Goal: Entertainment & Leisure: Browse casually

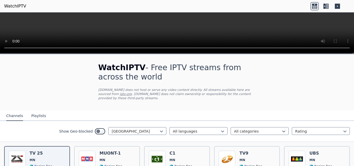
drag, startPoint x: 97, startPoint y: 67, endPoint x: 128, endPoint y: 77, distance: 32.4
click at [128, 77] on h1 "WatchIPTV - Free IPTV streams from across the world" at bounding box center [177, 72] width 158 height 19
drag, startPoint x: 125, startPoint y: 77, endPoint x: 90, endPoint y: 65, distance: 37.1
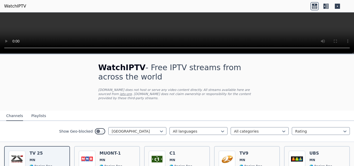
click at [90, 65] on div "WatchIPTV - Free IPTV streams from across the world [DOMAIN_NAME] does not host…" at bounding box center [177, 83] width 174 height 56
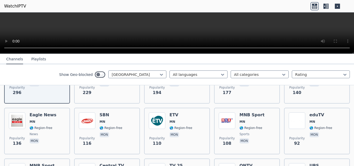
scroll to position [105, 0]
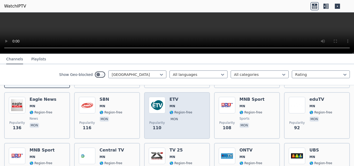
click at [195, 105] on div "Popularity 110 ETV [GEOGRAPHIC_DATA] 🌎 Region-free mon" at bounding box center [177, 115] width 56 height 37
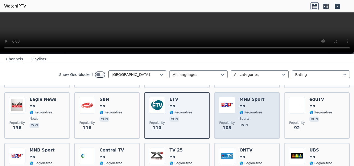
click at [253, 104] on div "MNB Sport MN 🌎 Region-free sports mon" at bounding box center [251, 115] width 25 height 37
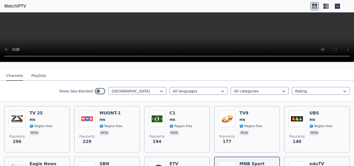
scroll to position [47, 0]
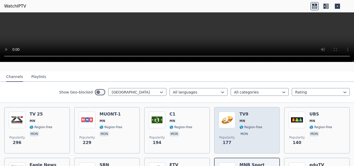
click at [234, 124] on div "Popularity 177 TV9 MN 🌎 Region-free mon" at bounding box center [247, 130] width 56 height 37
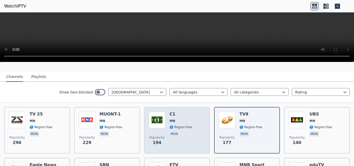
click at [189, 122] on div "Popularity 194 C1 MN 🌎 Region-free mon" at bounding box center [177, 130] width 56 height 37
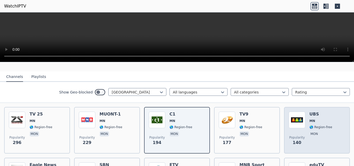
click at [311, 119] on div "UBS [GEOGRAPHIC_DATA] 🌎 Region-free mon" at bounding box center [320, 130] width 23 height 37
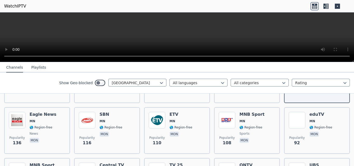
scroll to position [96, 0]
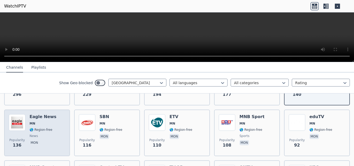
click at [29, 128] on div "Popularity 136 Eagle News MN 🌎 Region-free news mon" at bounding box center [37, 132] width 56 height 37
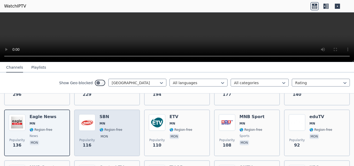
click at [107, 128] on div "SBN [GEOGRAPHIC_DATA] 🌎 Region-free mon" at bounding box center [110, 132] width 23 height 37
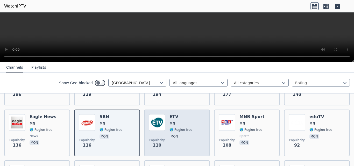
click at [182, 128] on span "🌎 Region-free" at bounding box center [180, 130] width 23 height 4
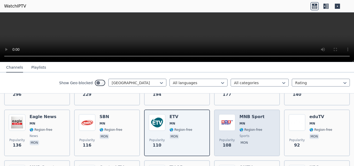
click at [250, 128] on span "🌎 Region-free" at bounding box center [250, 130] width 23 height 4
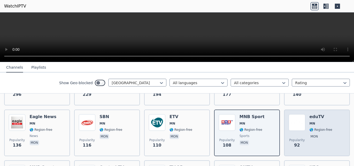
click at [339, 131] on div "Popularity 92 eduTV [GEOGRAPHIC_DATA] 🌎 Region-free mon" at bounding box center [317, 132] width 56 height 37
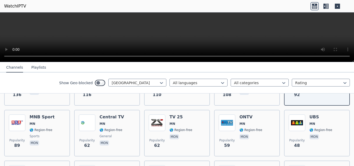
scroll to position [156, 0]
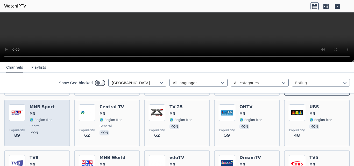
click at [37, 124] on span "sports" at bounding box center [35, 126] width 10 height 4
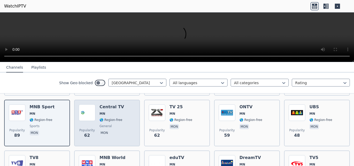
click at [115, 124] on span "general" at bounding box center [111, 126] width 25 height 4
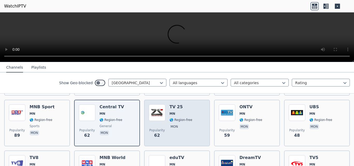
click at [185, 118] on span "🌎 Region-free" at bounding box center [180, 120] width 23 height 4
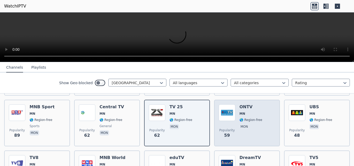
click at [254, 124] on span "mon" at bounding box center [250, 127] width 23 height 6
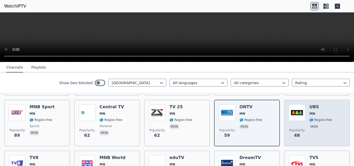
click at [309, 118] on span "🌎 Region-free" at bounding box center [320, 120] width 23 height 4
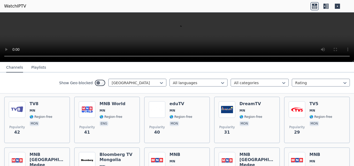
scroll to position [220, 0]
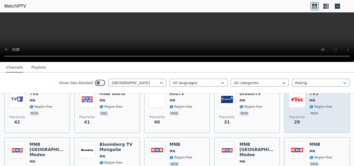
click at [315, 113] on div "TV5 MN 🌎 Region-free mon" at bounding box center [320, 109] width 23 height 37
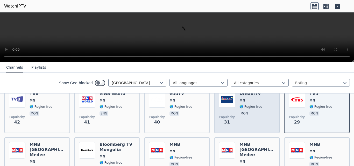
click at [246, 115] on div "DreamTV MN 🌎 Region-free mon" at bounding box center [250, 109] width 23 height 37
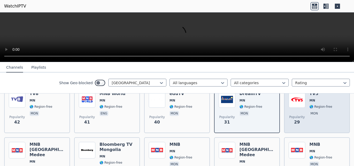
click at [320, 112] on span "mon" at bounding box center [320, 114] width 23 height 6
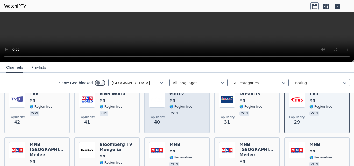
click at [175, 121] on div "eduTV MN 🌎 Region-free mon" at bounding box center [180, 109] width 23 height 37
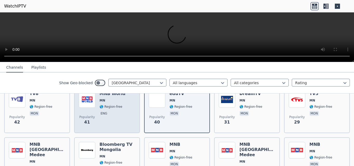
click at [105, 111] on p "eng" at bounding box center [103, 113] width 9 height 5
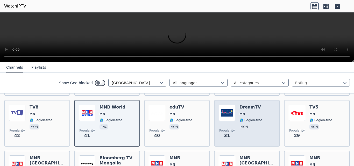
scroll to position [202, 0]
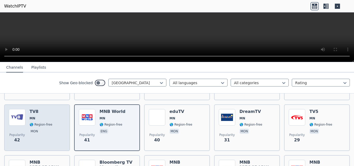
click at [46, 129] on span "mon" at bounding box center [41, 132] width 23 height 6
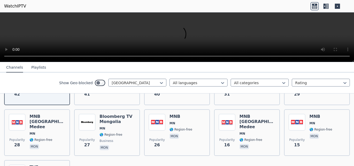
scroll to position [261, 0]
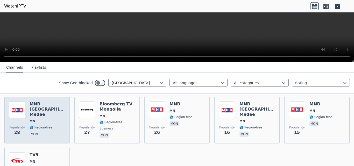
click at [43, 116] on div "MNB [GEOGRAPHIC_DATA] [GEOGRAPHIC_DATA] [GEOGRAPHIC_DATA] 🌎 Region-free mon" at bounding box center [48, 120] width 36 height 37
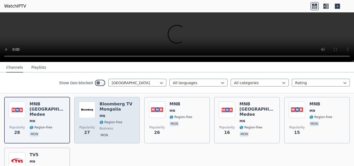
click at [109, 120] on span "🌎 Region-free" at bounding box center [110, 122] width 23 height 4
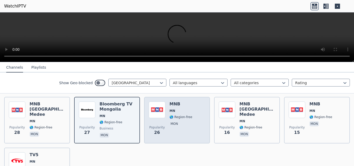
click at [177, 111] on div "MNB [GEOGRAPHIC_DATA] 🌎 Region-free mon" at bounding box center [180, 120] width 23 height 37
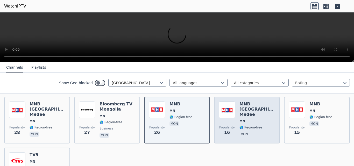
click at [259, 125] on span "🌎 Region-free" at bounding box center [257, 127] width 36 height 4
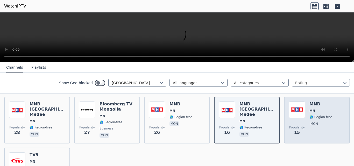
click at [316, 123] on span "mon" at bounding box center [320, 124] width 23 height 6
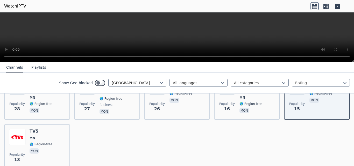
scroll to position [292, 0]
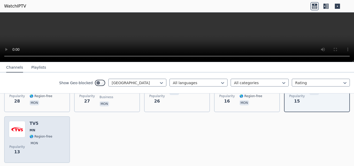
click at [57, 130] on div "Popularity 13 TV5 MN 🌎 Region-free mon" at bounding box center [37, 139] width 56 height 37
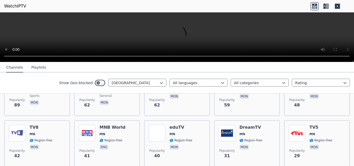
scroll to position [184, 0]
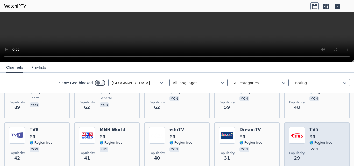
click at [324, 128] on h6 "TV5" at bounding box center [320, 129] width 23 height 5
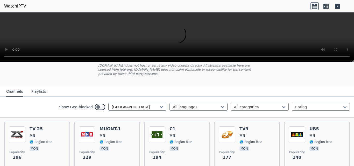
scroll to position [52, 0]
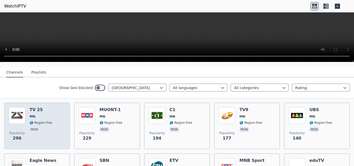
click at [38, 121] on span "🌎 Region-free" at bounding box center [41, 123] width 23 height 4
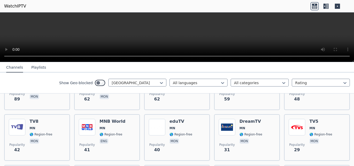
scroll to position [193, 0]
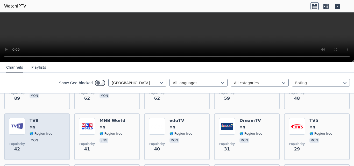
click at [38, 119] on div "TV8 MN 🌎 Region-free mon" at bounding box center [41, 136] width 23 height 37
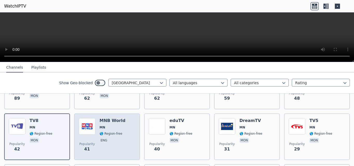
click at [119, 125] on span "MN" at bounding box center [112, 127] width 26 height 4
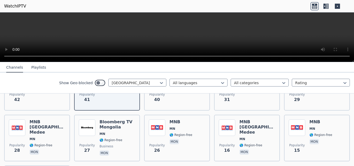
scroll to position [246, 0]
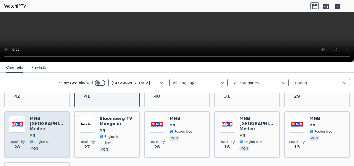
click at [47, 134] on span "MN" at bounding box center [48, 136] width 36 height 4
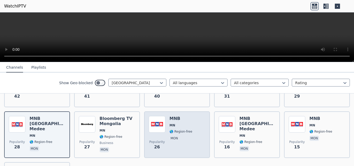
click at [162, 130] on div "Popularity 26" at bounding box center [157, 134] width 17 height 37
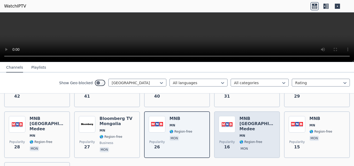
click at [252, 124] on div "MNB [GEOGRAPHIC_DATA] [GEOGRAPHIC_DATA] [GEOGRAPHIC_DATA] 🌎 Region-free mon" at bounding box center [257, 134] width 36 height 37
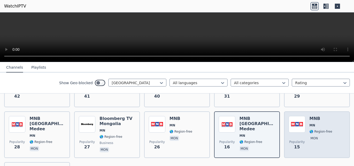
click at [301, 124] on img at bounding box center [297, 124] width 17 height 17
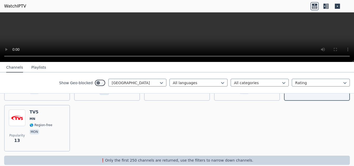
scroll to position [306, 0]
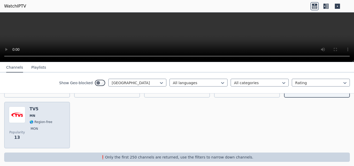
click at [28, 122] on div "Popularity 13 TV5 MN 🌎 Region-free mon" at bounding box center [37, 124] width 56 height 37
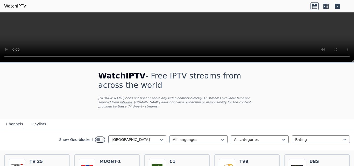
scroll to position [48, 0]
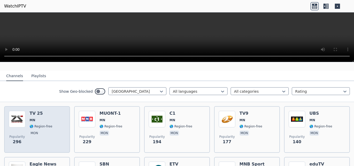
click at [61, 112] on div "Popularity 296 TV 25 MN 🌎 Region-free mon" at bounding box center [37, 129] width 56 height 37
